Goal: Task Accomplishment & Management: Complete application form

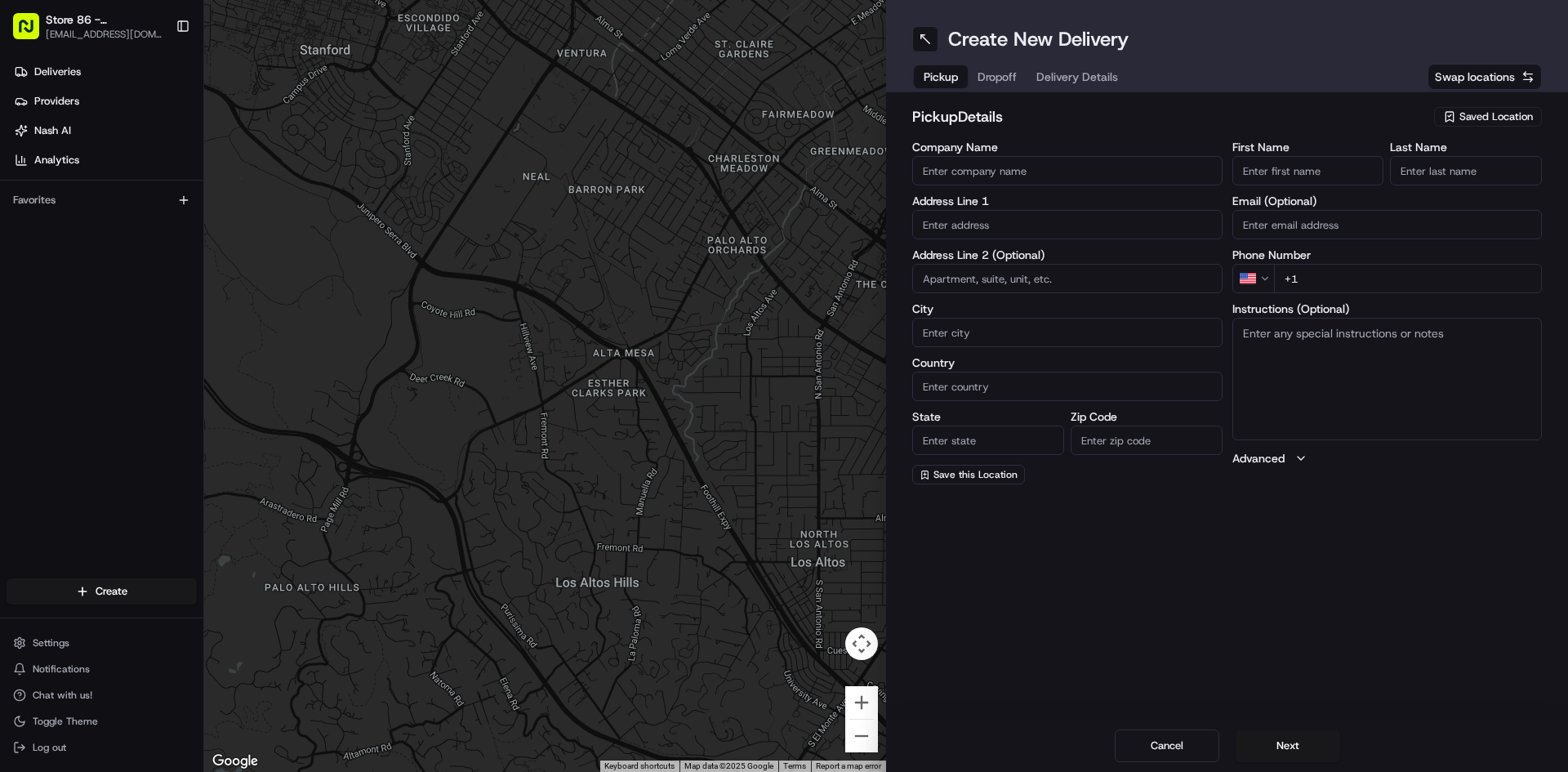
click at [1057, 166] on input "Company Name" at bounding box center [1066, 170] width 310 height 30
type input "just salad seaport"
type input "[STREET_ADDRESS]"
type input "[GEOGRAPHIC_DATA]"
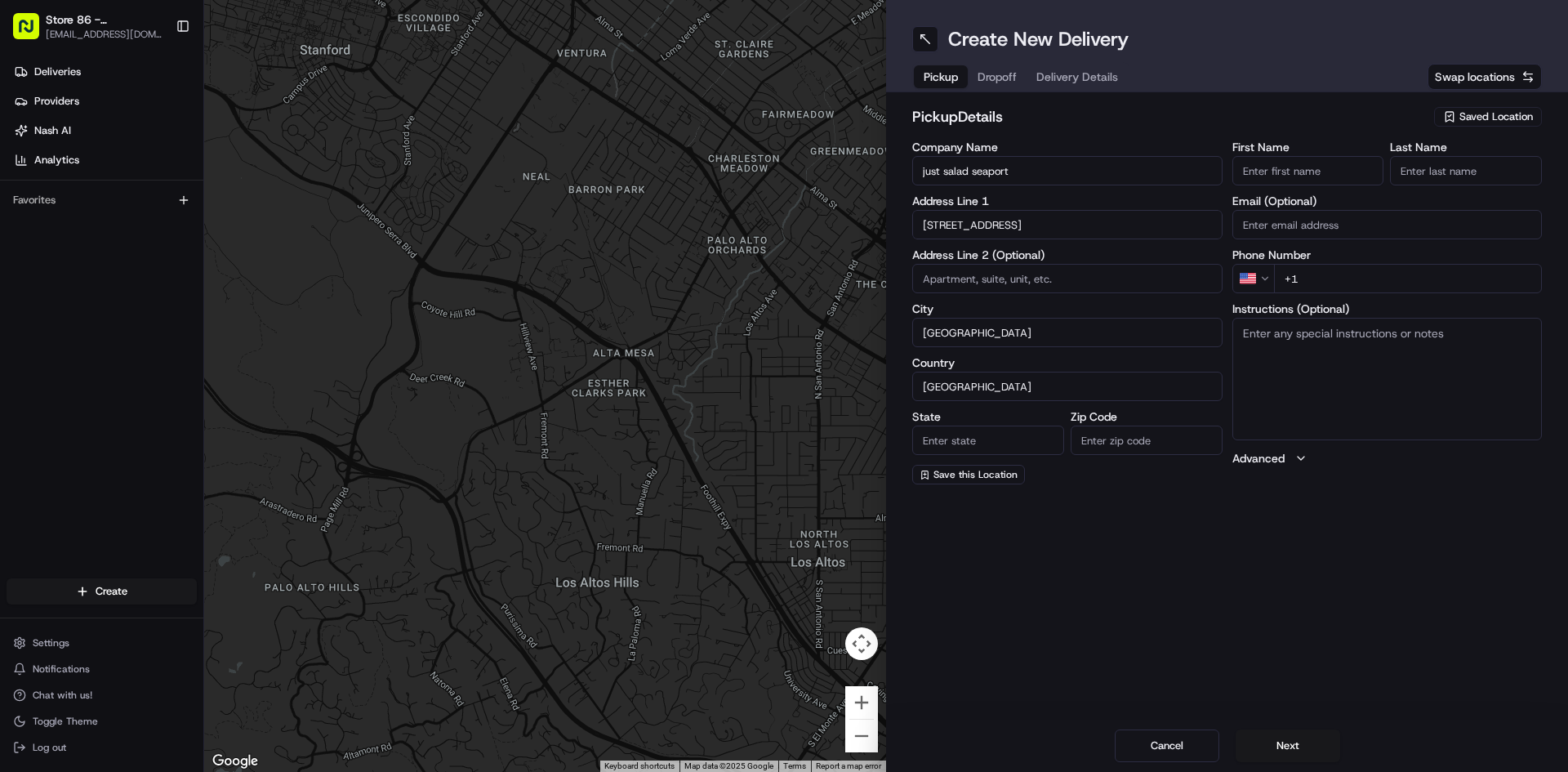
type input "MA"
type input "02210"
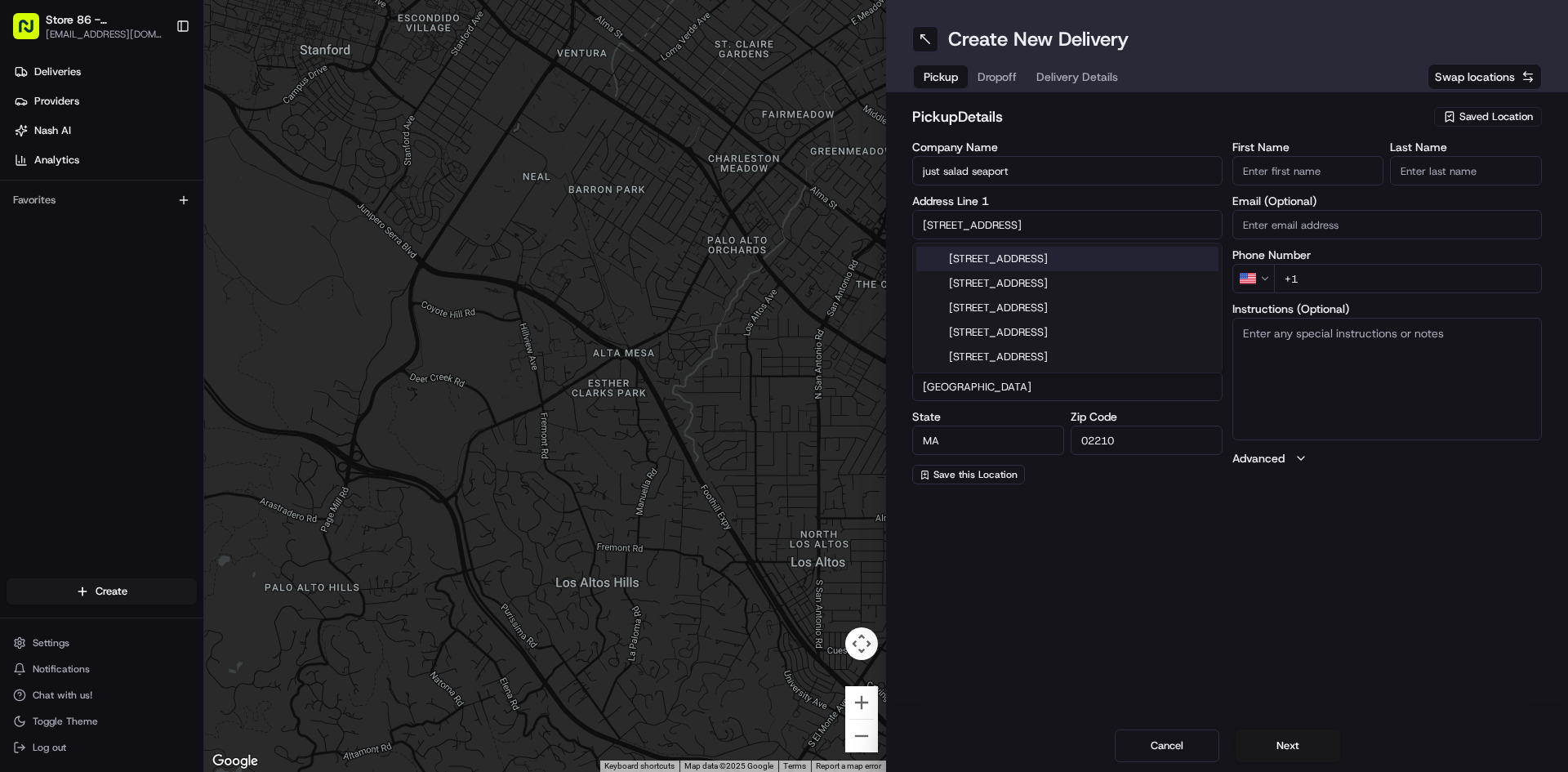
click at [1305, 174] on input "First Name" at bounding box center [1308, 170] width 152 height 30
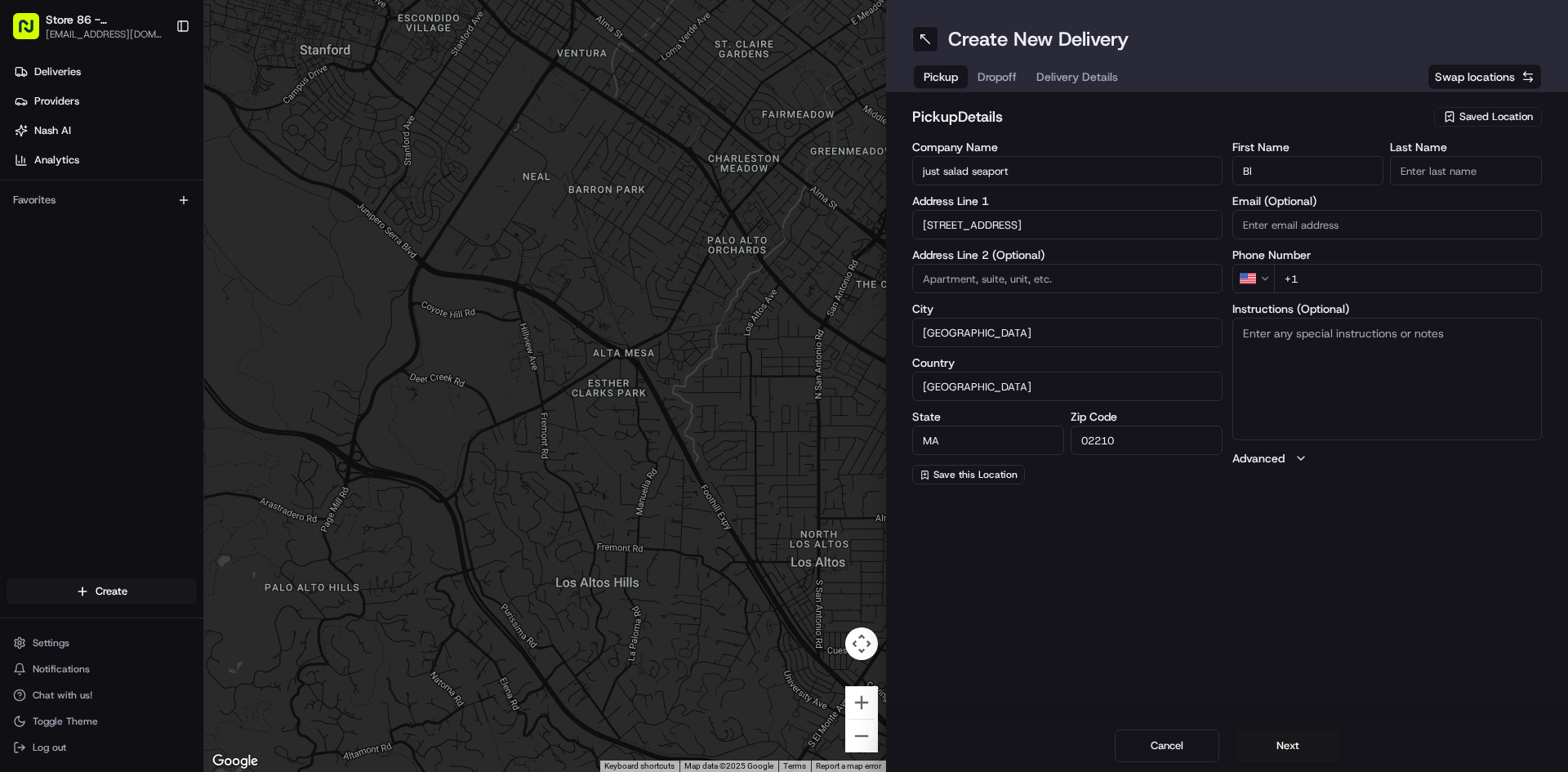
type input "B"
type input "[PERSON_NAME]"
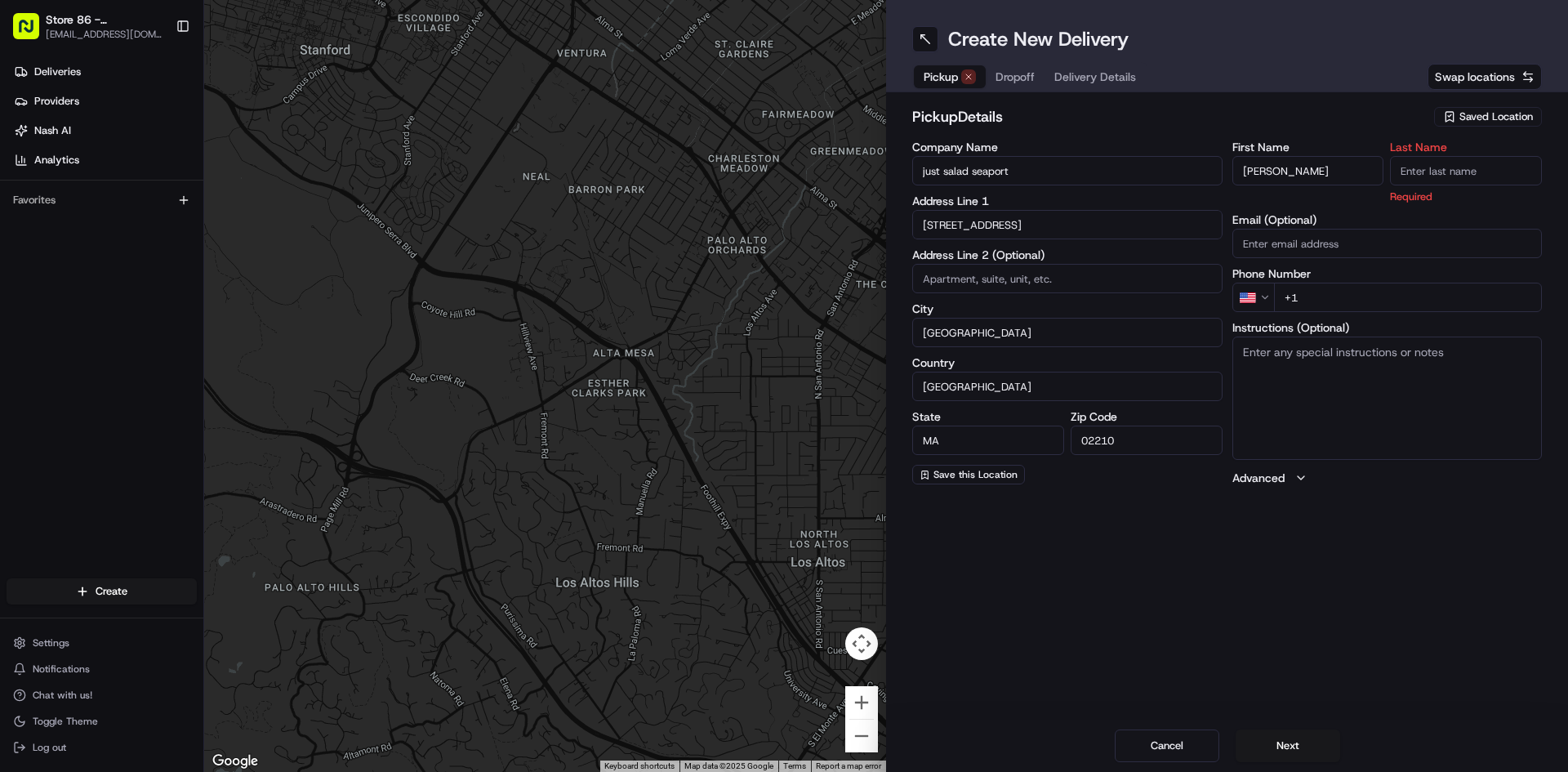
drag, startPoint x: 1492, startPoint y: 166, endPoint x: 1457, endPoint y: 181, distance: 38.1
click at [1490, 169] on input "Last Name" at bounding box center [1465, 170] width 152 height 30
type input "8"
type input "3"
type input "[DEMOGRAPHIC_DATA]"
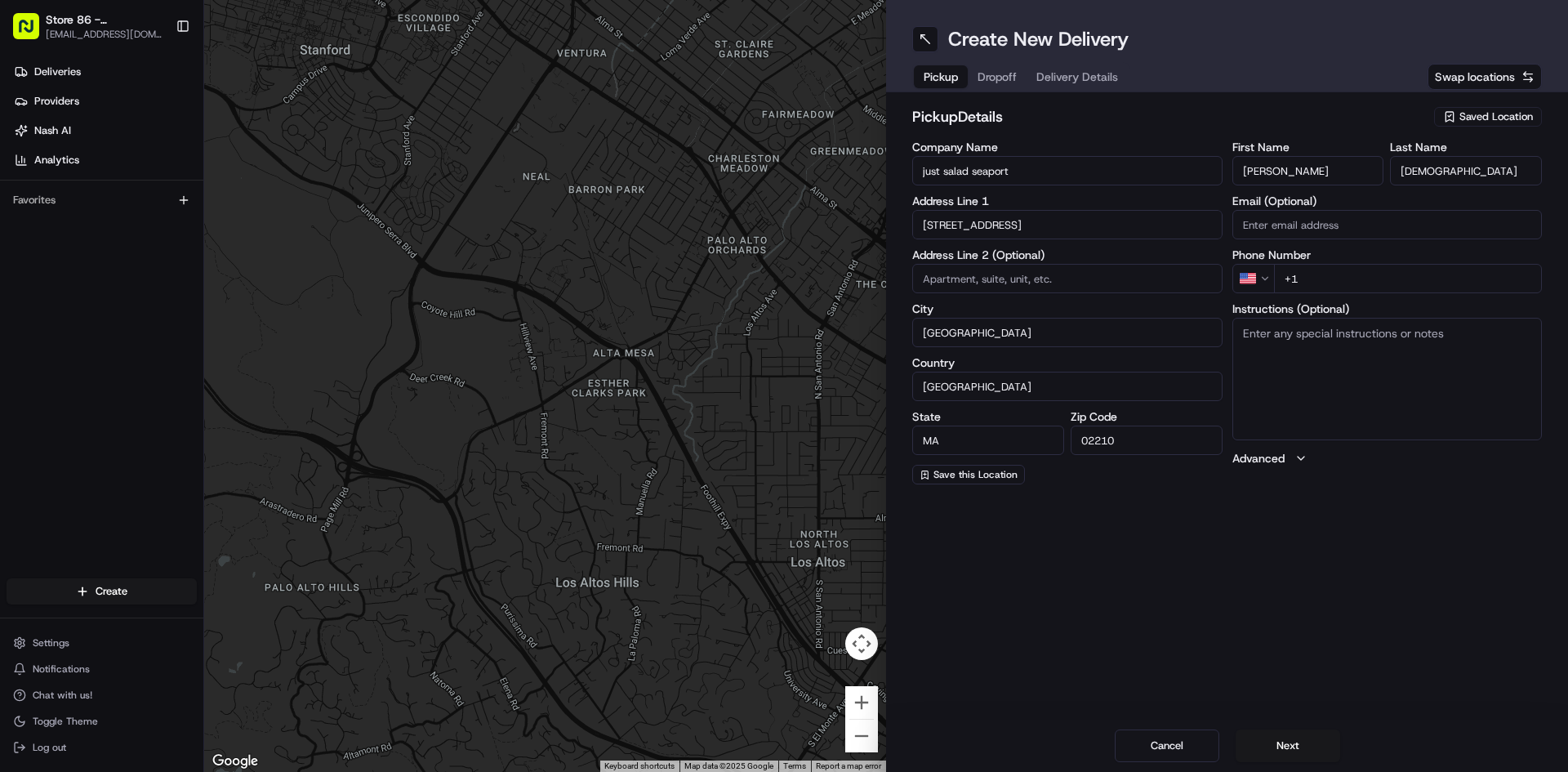
click at [1315, 178] on input "[PERSON_NAME]" at bounding box center [1308, 170] width 152 height 30
type input "V"
type input "[PERSON_NAME]"
click at [1344, 276] on input "+1" at bounding box center [1408, 278] width 269 height 30
type input "[PHONE_NUMBER]"
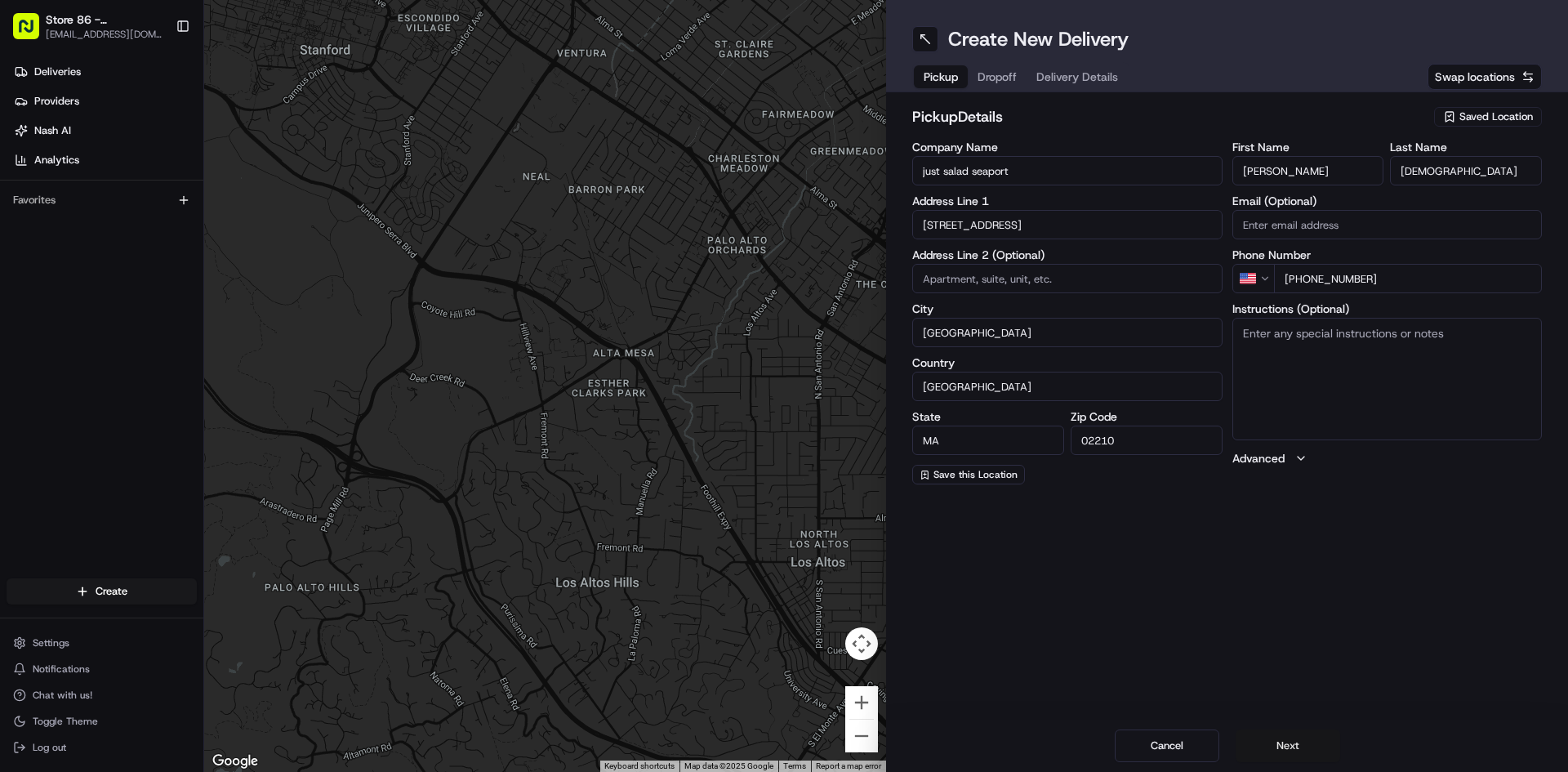
click at [1275, 749] on button "Next" at bounding box center [1287, 746] width 104 height 33
click at [1093, 178] on input "Company Name" at bounding box center [1066, 170] width 310 height 30
type input "Just Salad Burlington #86"
type input "[STREET_ADDRESS]"
type input "[GEOGRAPHIC_DATA]"
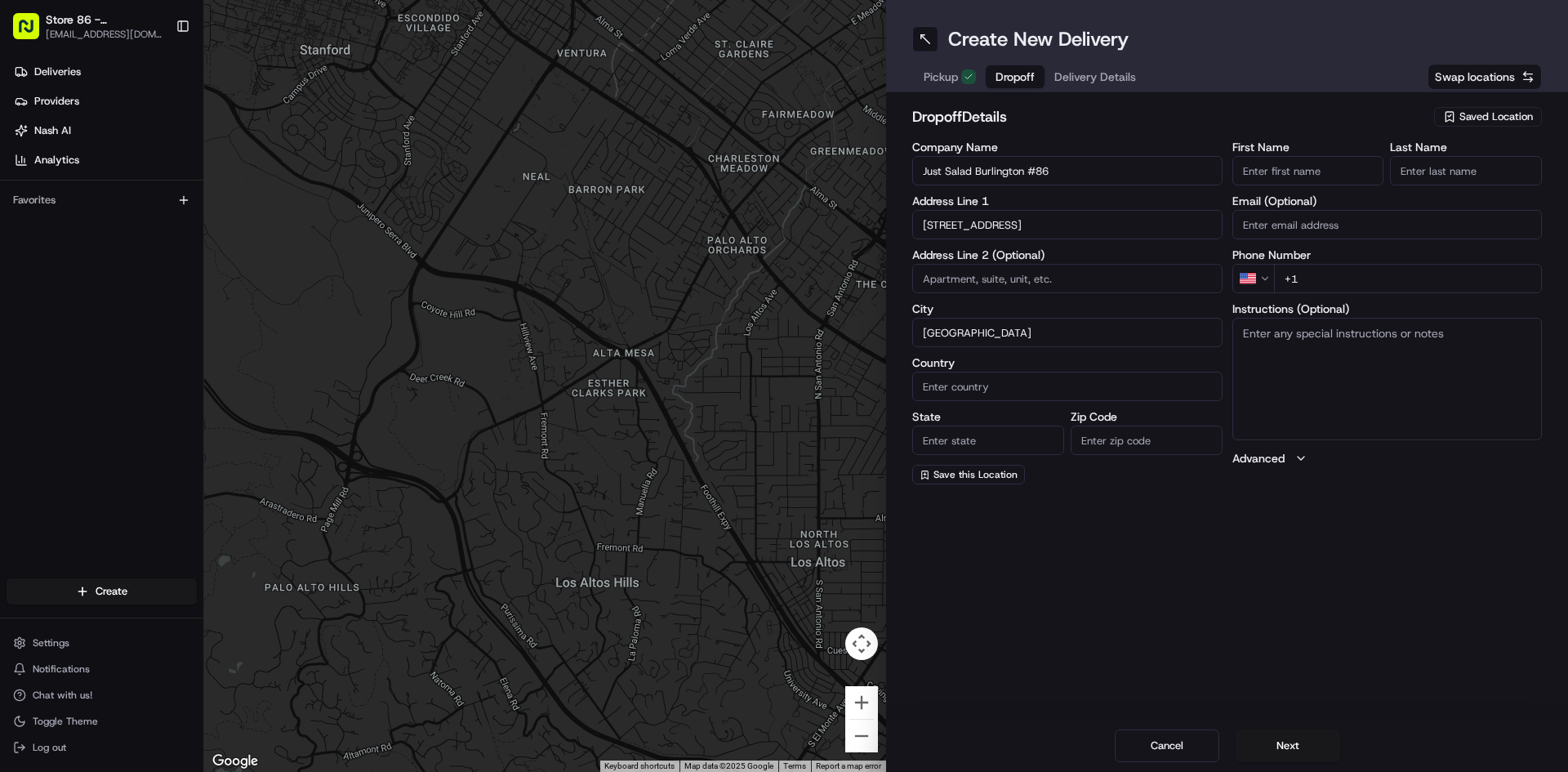
type input "[GEOGRAPHIC_DATA]"
type input "MA"
type input "01803"
type input "[PERSON_NAME]"
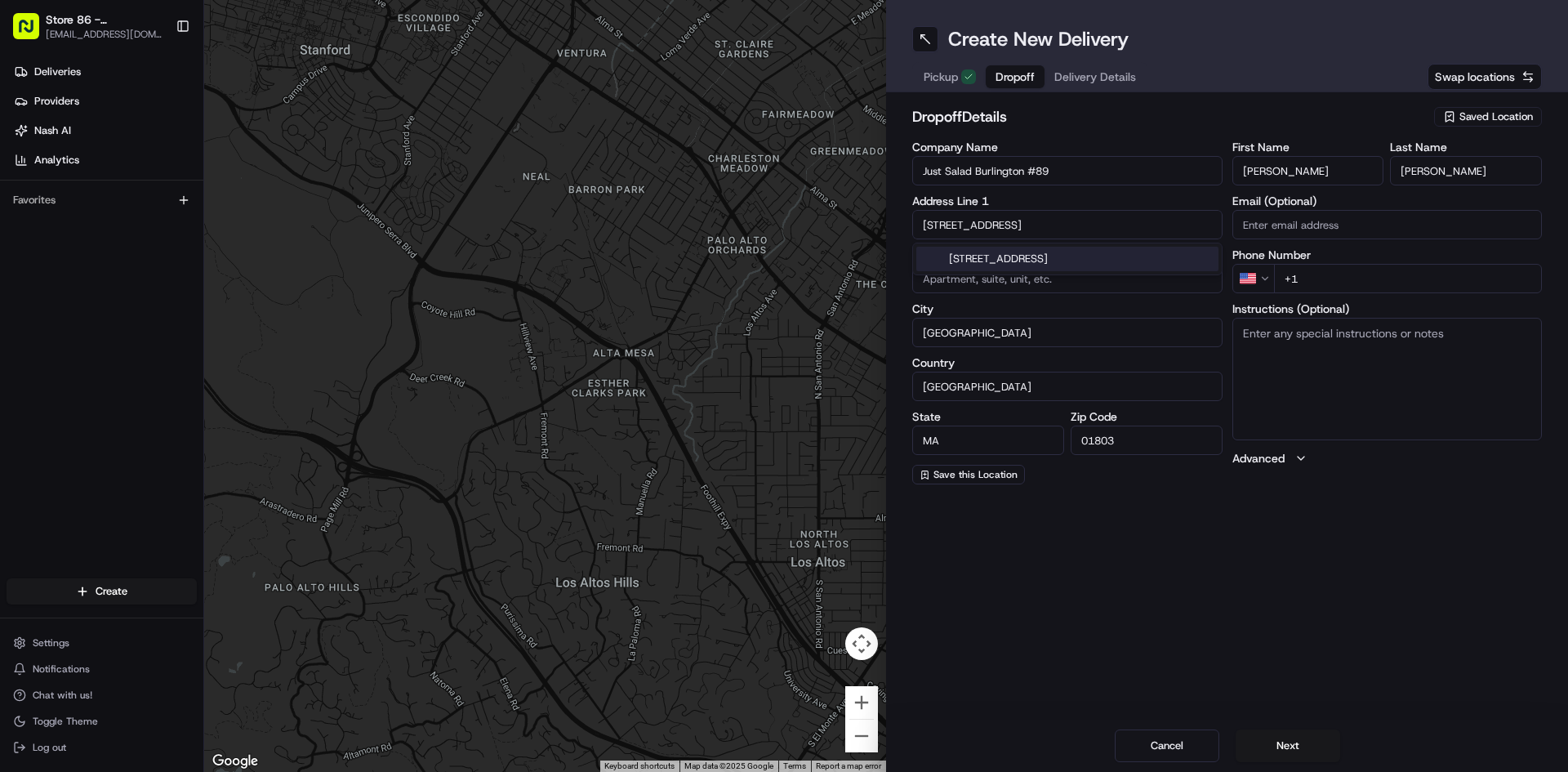
type input "Just Salad Burlington #89"
click at [1372, 283] on input "+1" at bounding box center [1408, 278] width 269 height 30
type input "+1 339 242 7"
click at [1350, 165] on input "[PERSON_NAME]" at bounding box center [1308, 170] width 152 height 30
type input "R"
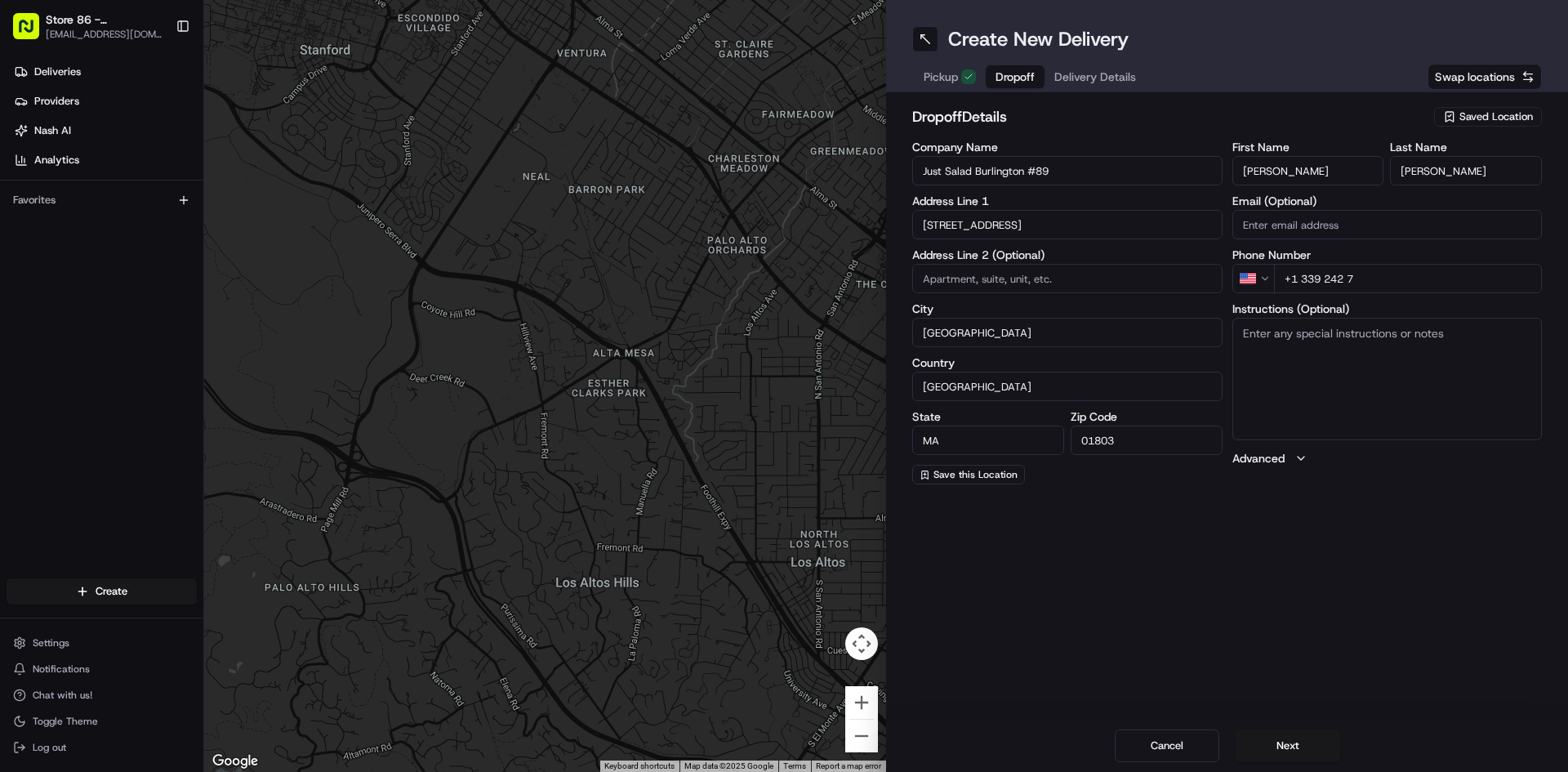
type input "[PERSON_NAME]"
click at [1470, 183] on input "[PERSON_NAME]" at bounding box center [1465, 170] width 152 height 30
type input "F"
type input "[DEMOGRAPHIC_DATA]"
click at [1279, 734] on button "Next" at bounding box center [1287, 746] width 104 height 33
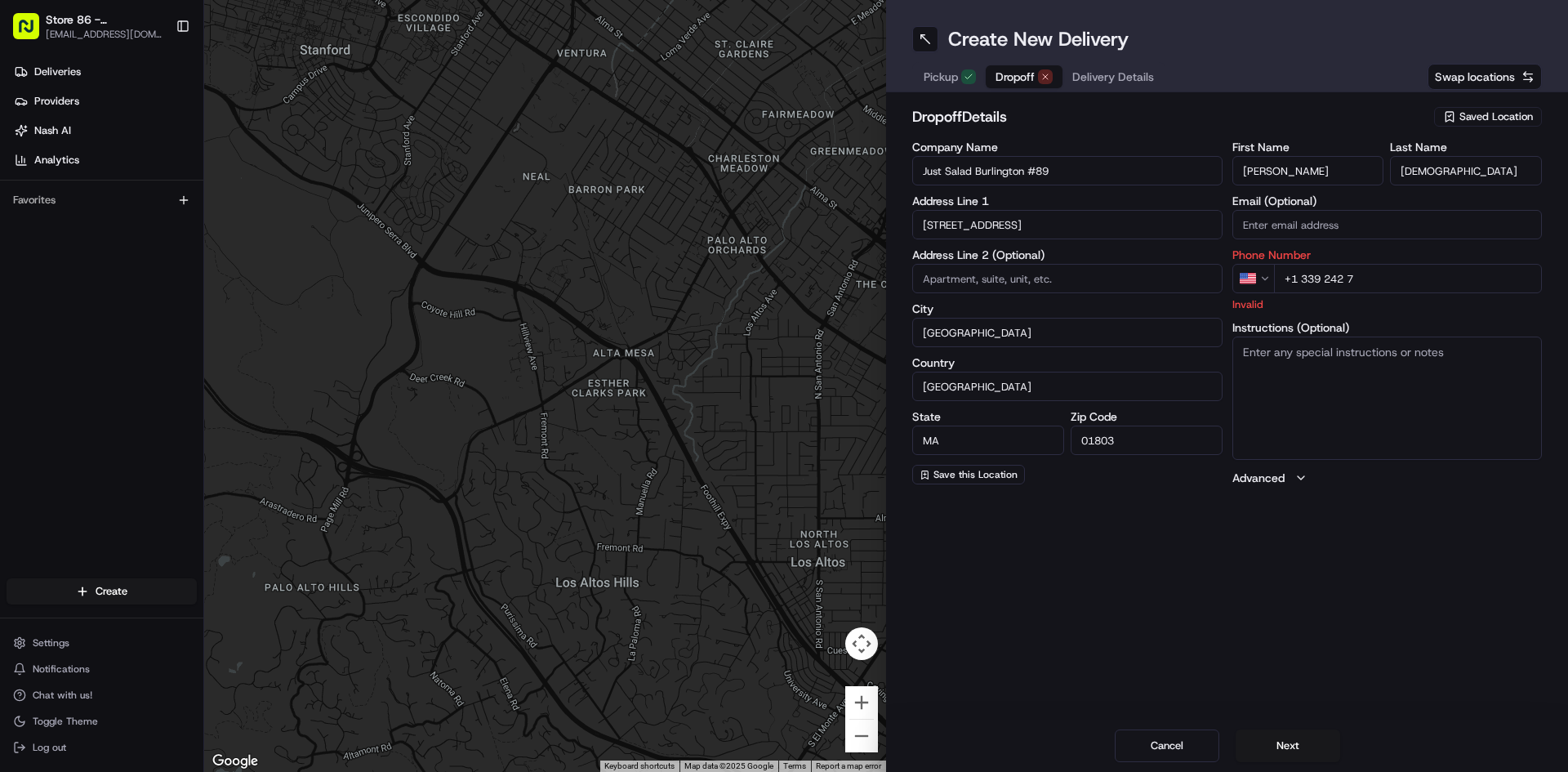
click at [1367, 286] on input "+1 339 242 7" at bounding box center [1408, 278] width 269 height 30
drag, startPoint x: 1430, startPoint y: 272, endPoint x: 1414, endPoint y: 282, distance: 18.9
click at [1425, 276] on input "+1 339 242 7" at bounding box center [1408, 278] width 269 height 30
drag, startPoint x: 1414, startPoint y: 282, endPoint x: 1389, endPoint y: 282, distance: 25.0
click at [1389, 282] on input "+1 339 242 7" at bounding box center [1408, 278] width 269 height 30
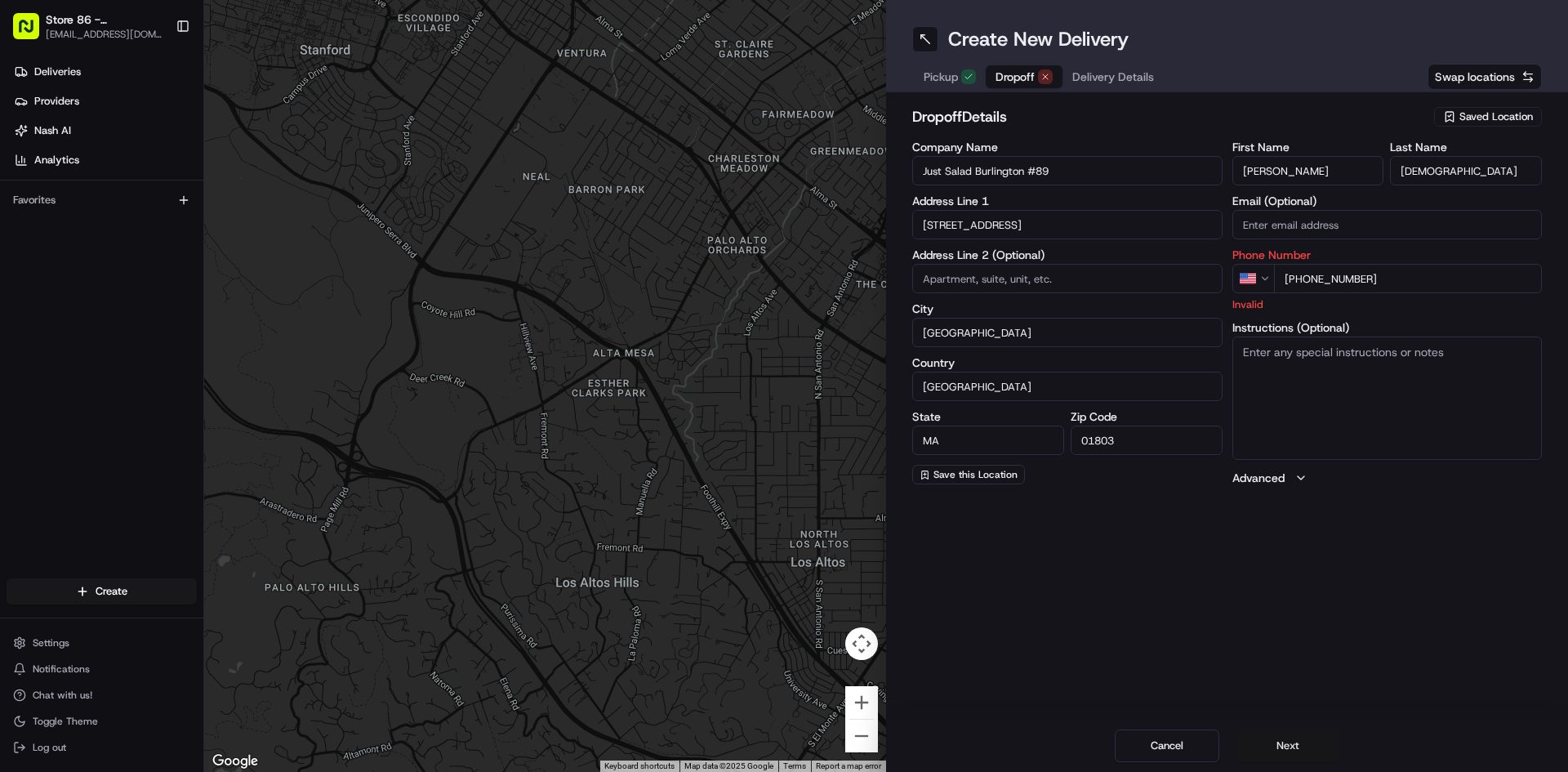
type input "[PHONE_NUMBER]"
click at [1288, 742] on button "Next" at bounding box center [1287, 746] width 104 height 33
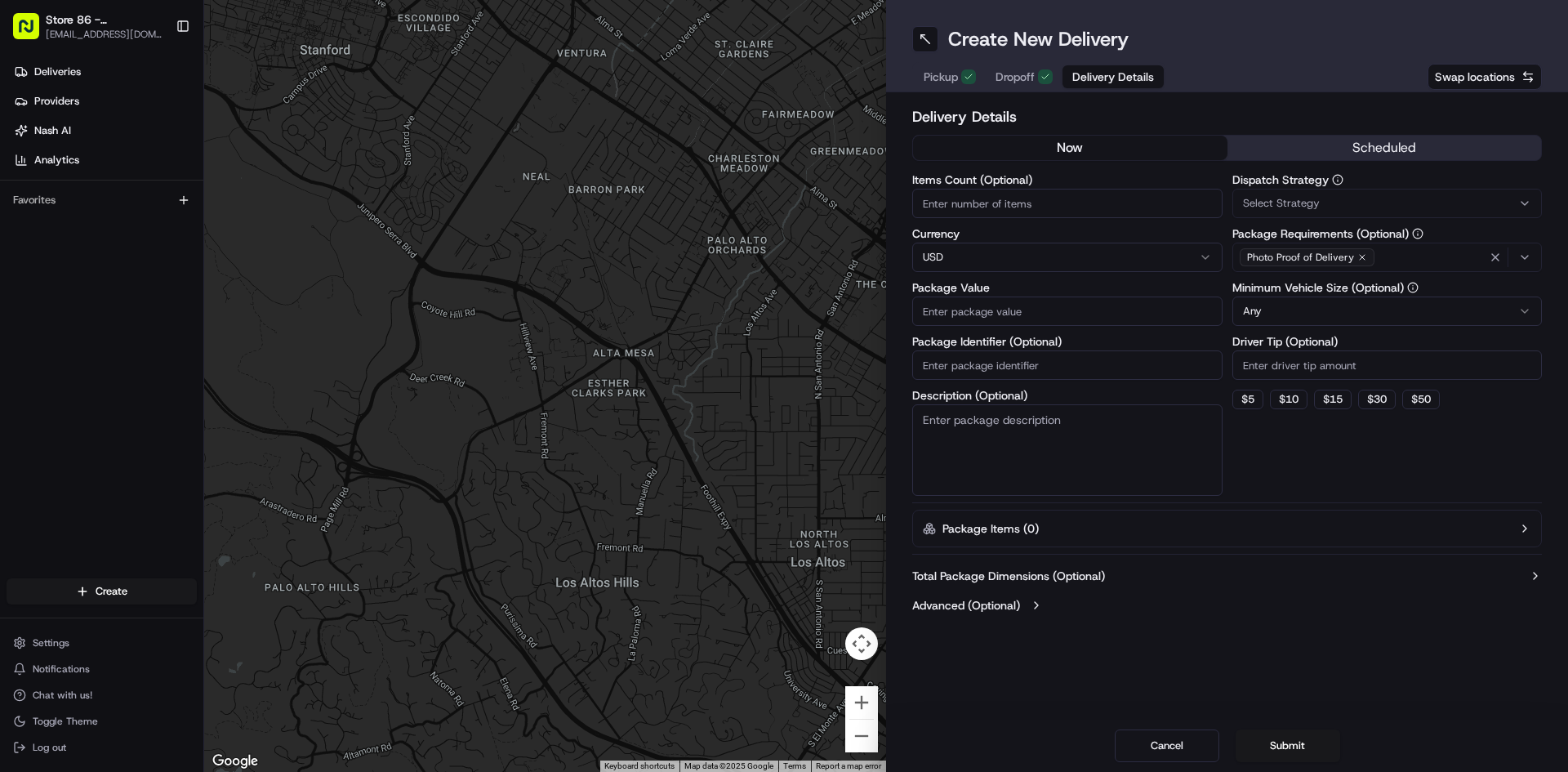
click at [1086, 200] on input "Items Count (Optional)" at bounding box center [1066, 203] width 310 height 30
type input "10"
drag, startPoint x: 1088, startPoint y: 307, endPoint x: 1074, endPoint y: 323, distance: 21.3
click at [1086, 311] on input "Package Value" at bounding box center [1066, 311] width 310 height 30
type input "15"
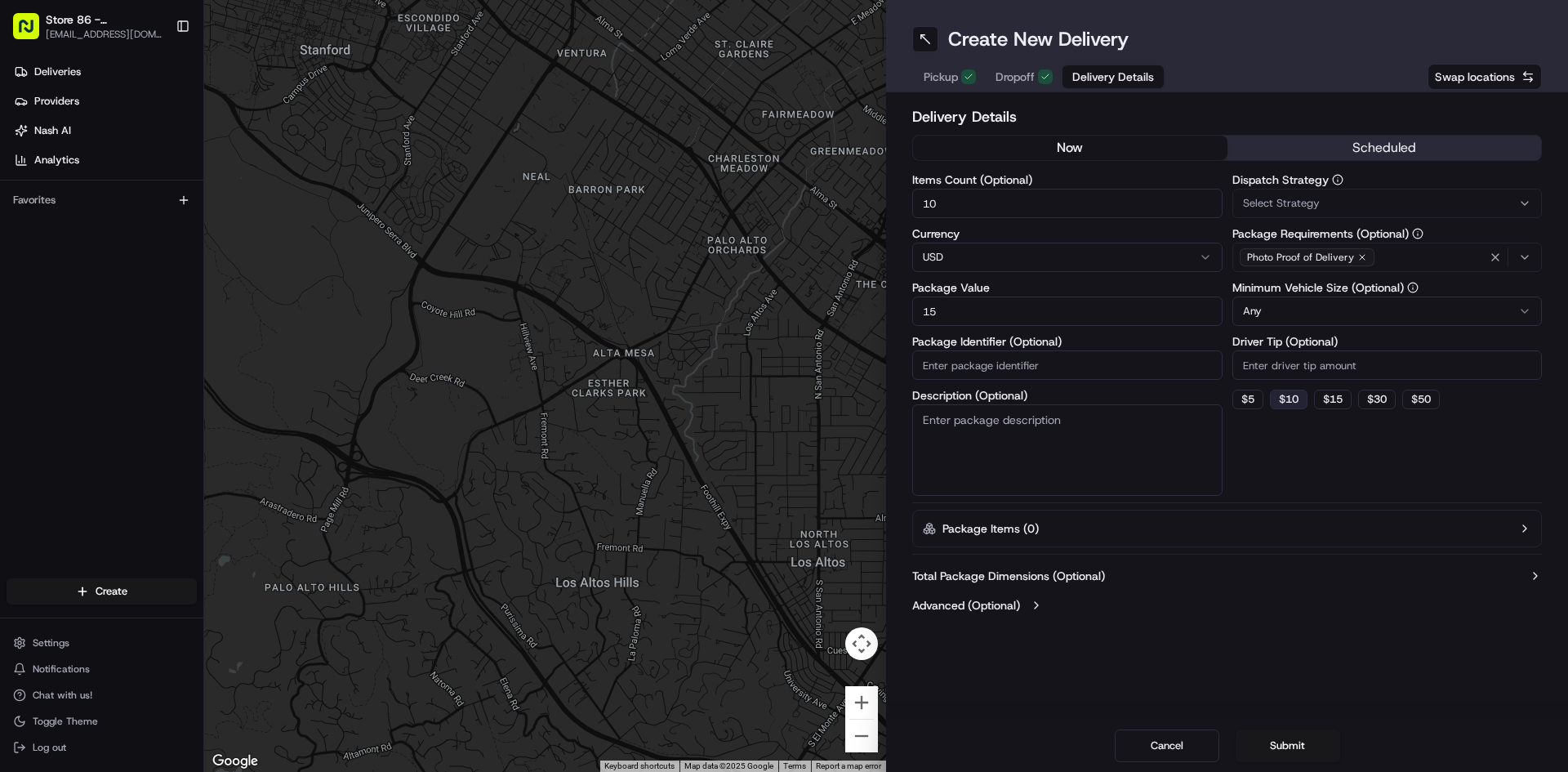
click at [1283, 396] on button "$ 10" at bounding box center [1288, 399] width 37 height 20
click at [1253, 402] on button "$ 5" at bounding box center [1248, 399] width 31 height 20
click at [1289, 398] on button "$ 10" at bounding box center [1288, 399] width 37 height 20
type input "10"
click at [1295, 737] on button "Submit" at bounding box center [1287, 746] width 104 height 33
